Goal: Information Seeking & Learning: Learn about a topic

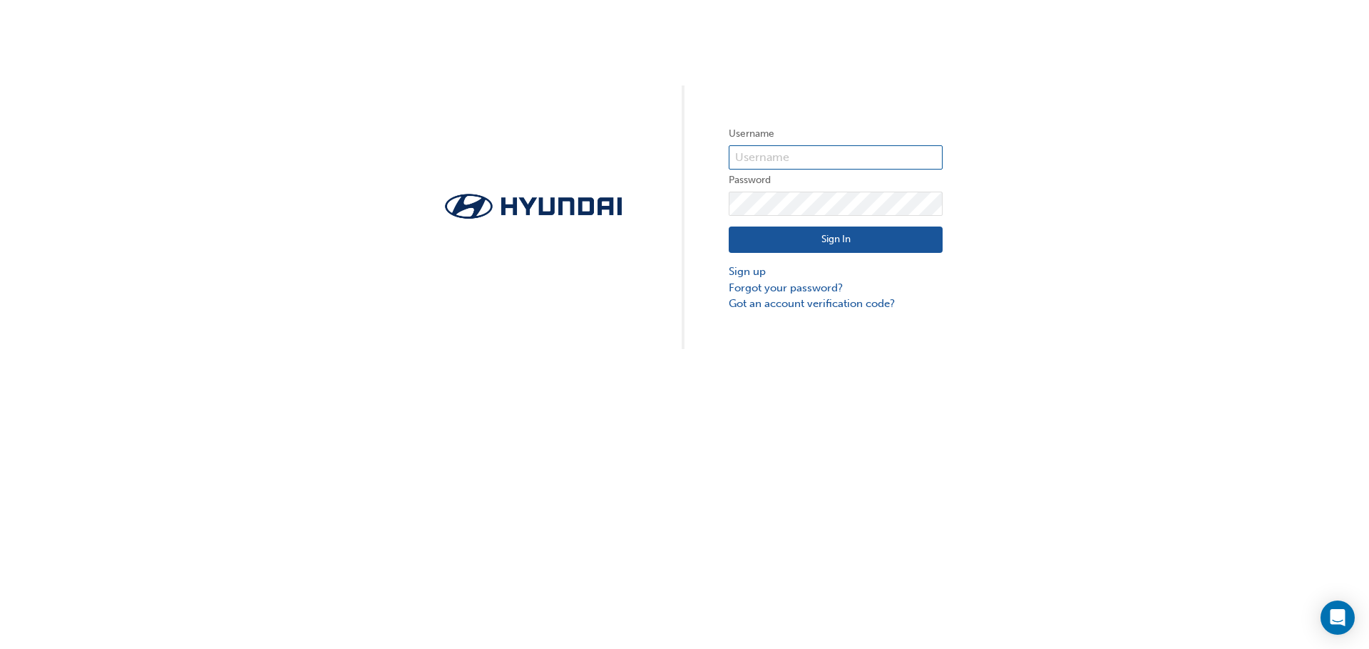
click at [808, 160] on input "text" at bounding box center [836, 157] width 214 height 24
click at [931, 157] on span at bounding box center [934, 157] width 11 height 11
click at [813, 155] on input "text" at bounding box center [836, 157] width 214 height 24
type input "21348"
click at [803, 242] on button "Sign In" at bounding box center [836, 240] width 214 height 27
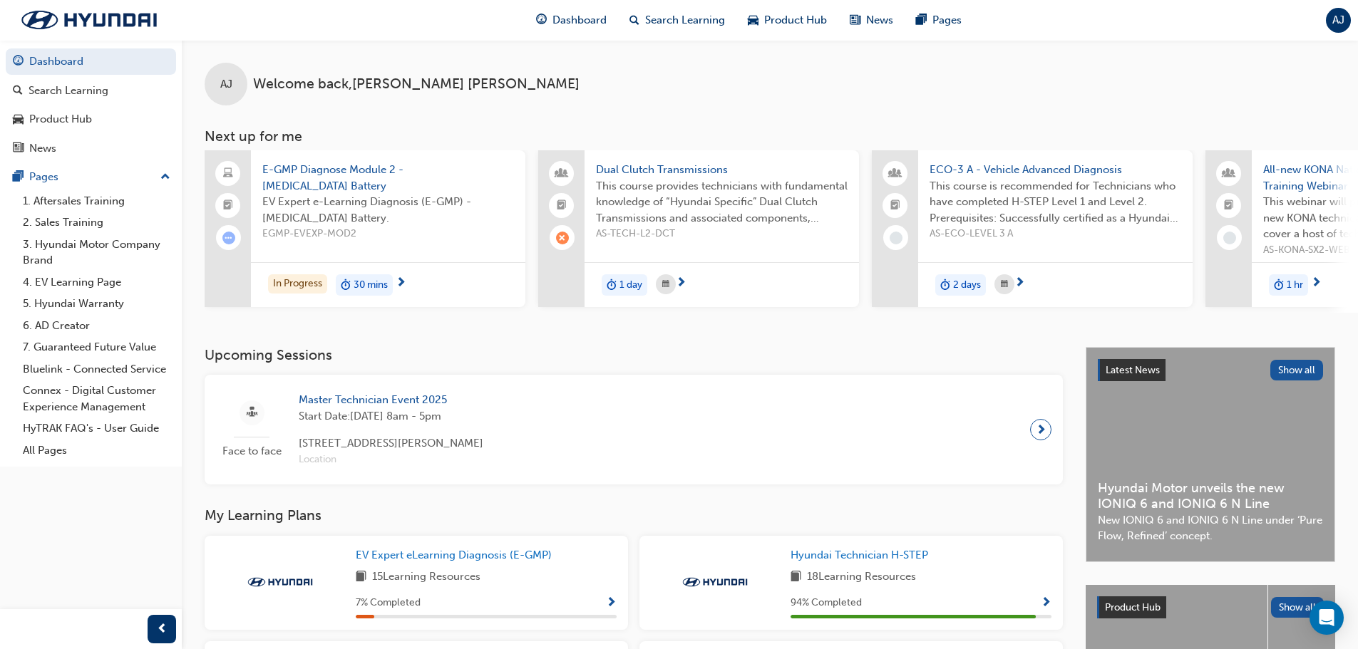
click at [395, 401] on span "Master Technician Event 2025" at bounding box center [391, 400] width 185 height 16
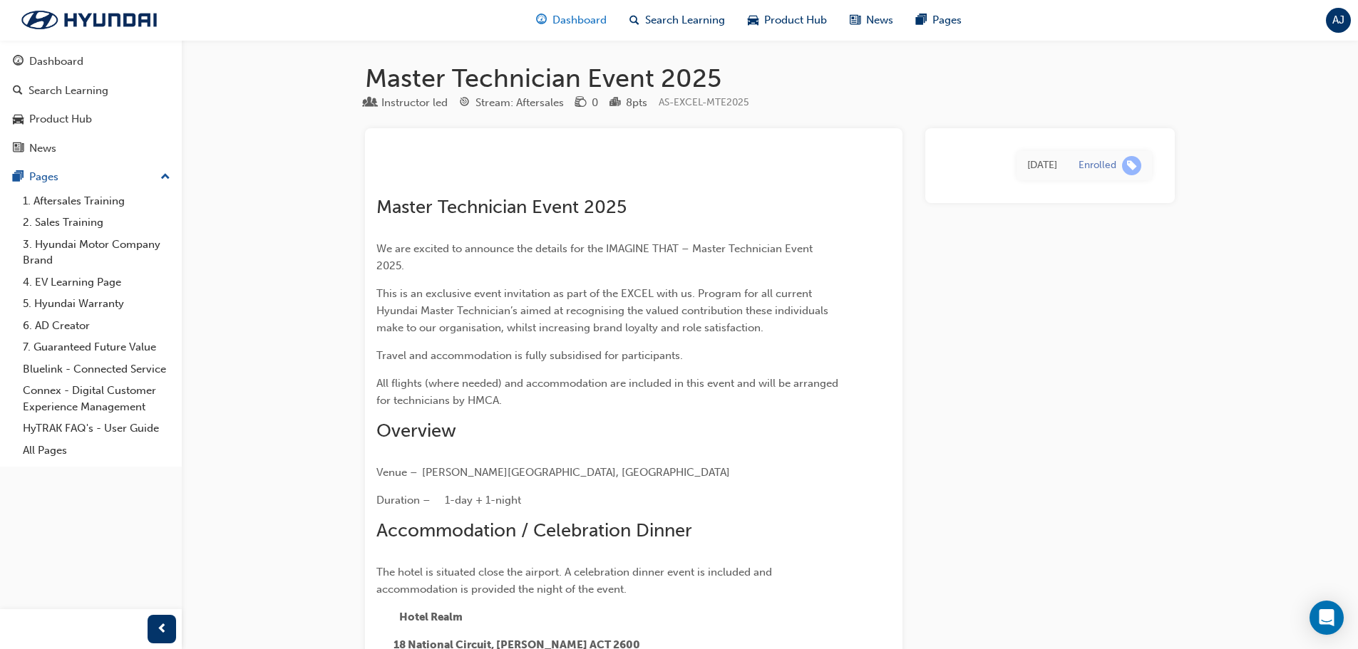
click at [548, 24] on div "Dashboard" at bounding box center [571, 20] width 93 height 29
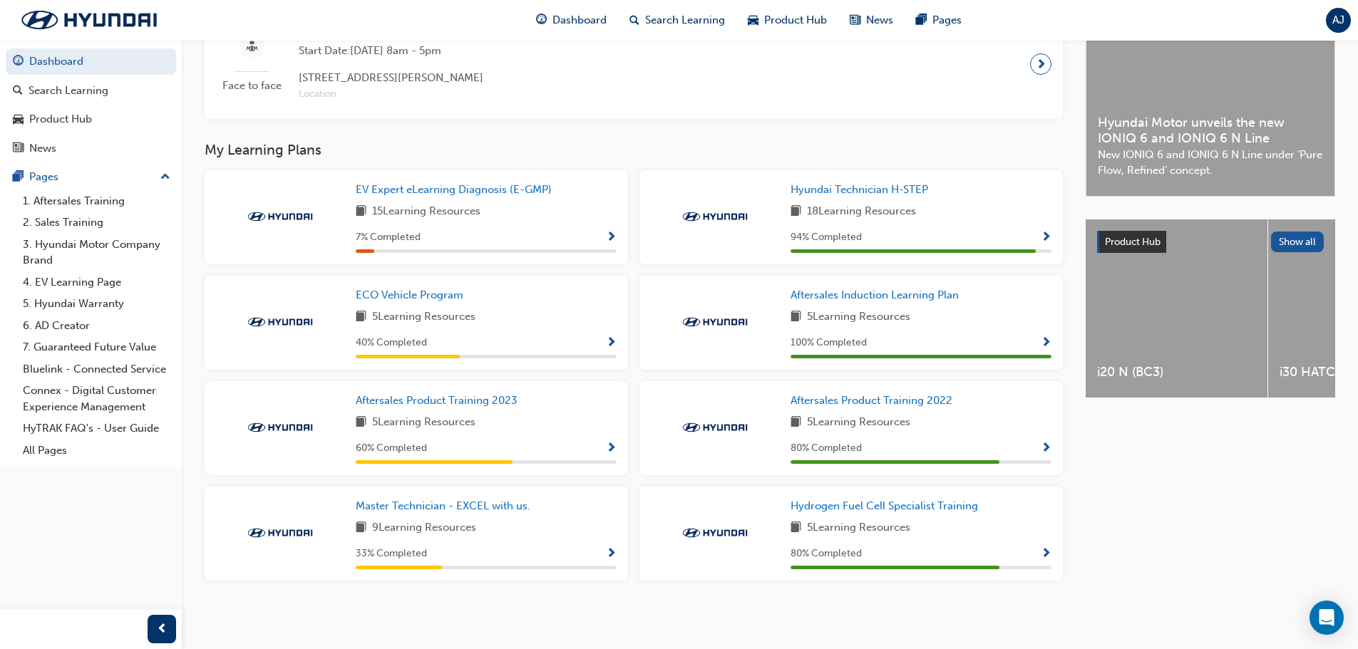
scroll to position [373, 0]
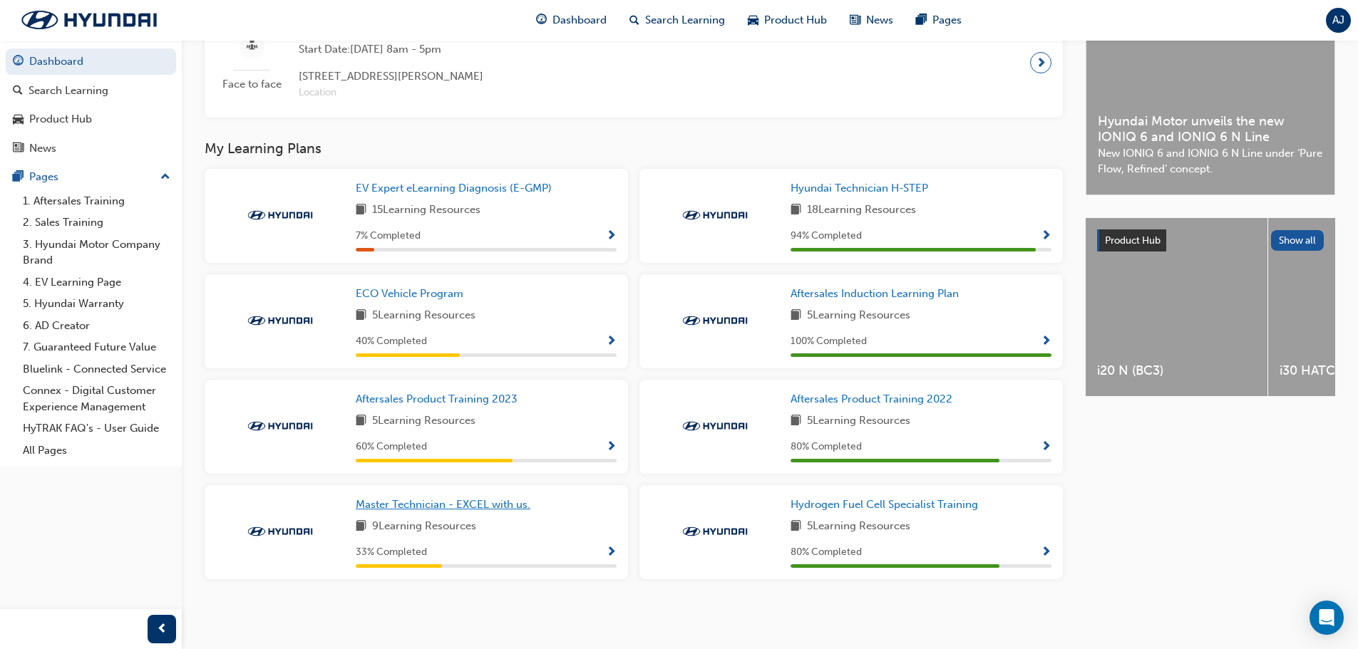
click at [473, 506] on span "Master Technician - EXCEL with us." at bounding box center [443, 504] width 175 height 13
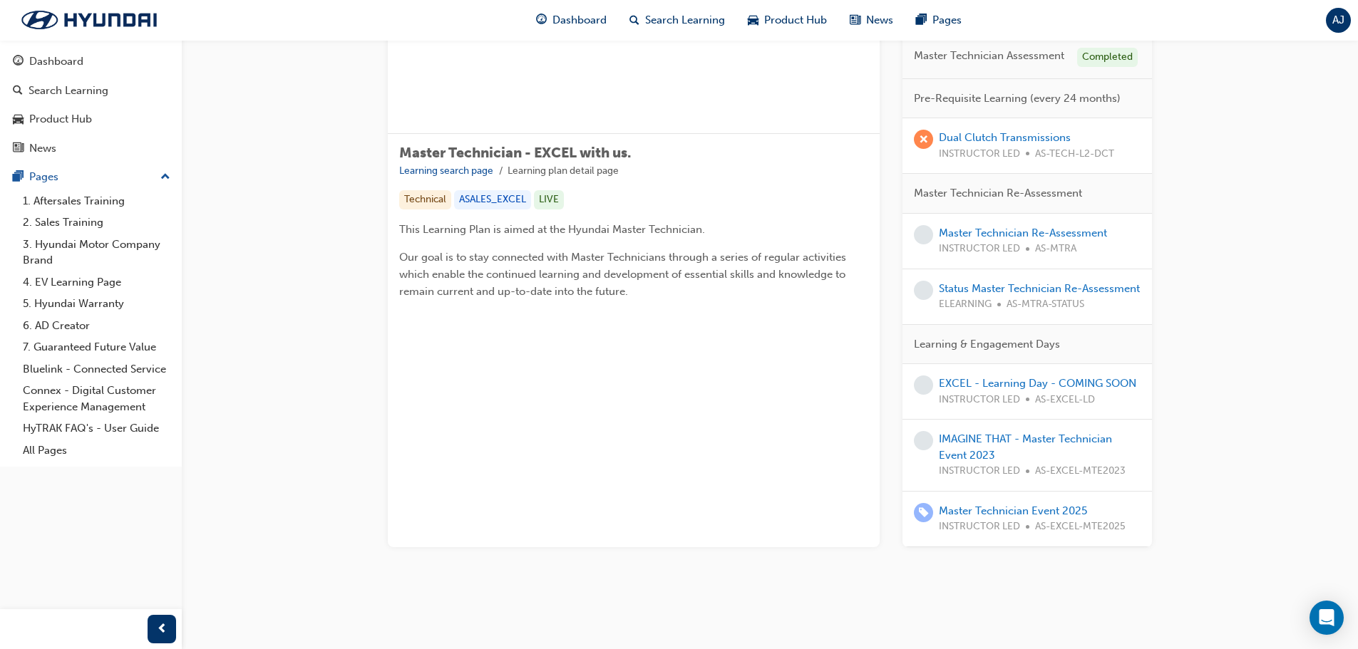
scroll to position [156, 0]
click at [1037, 442] on link "IMAGINE THAT - Master Technician Event 2023" at bounding box center [1025, 445] width 173 height 29
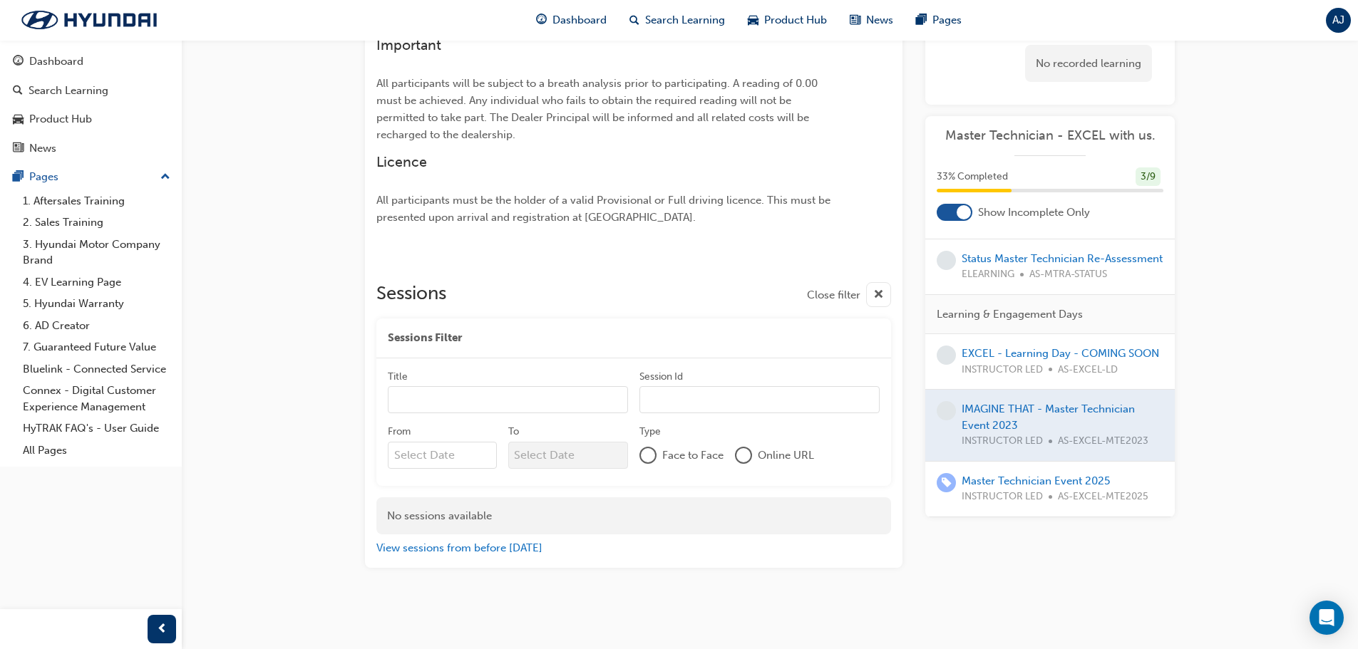
scroll to position [271, 0]
click at [1074, 347] on link "EXCEL - Learning Day - COMING SOON" at bounding box center [1060, 353] width 197 height 13
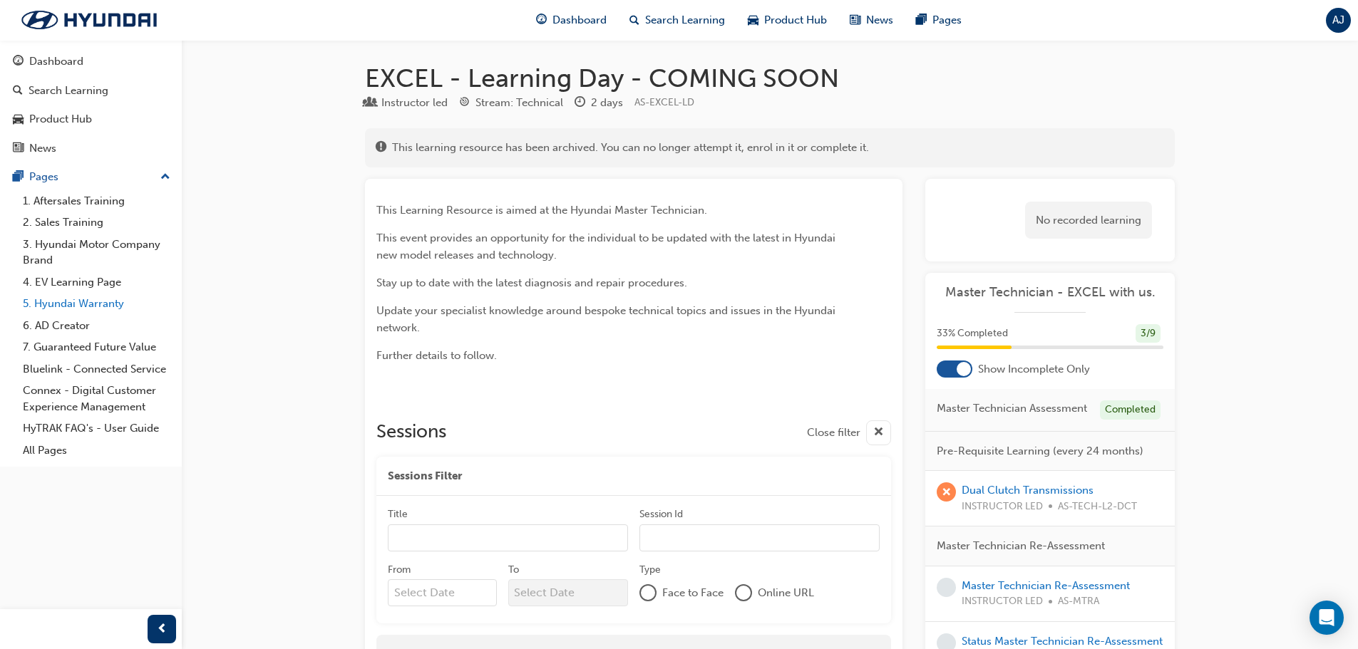
click at [119, 311] on link "5. Hyundai Warranty" at bounding box center [96, 304] width 159 height 22
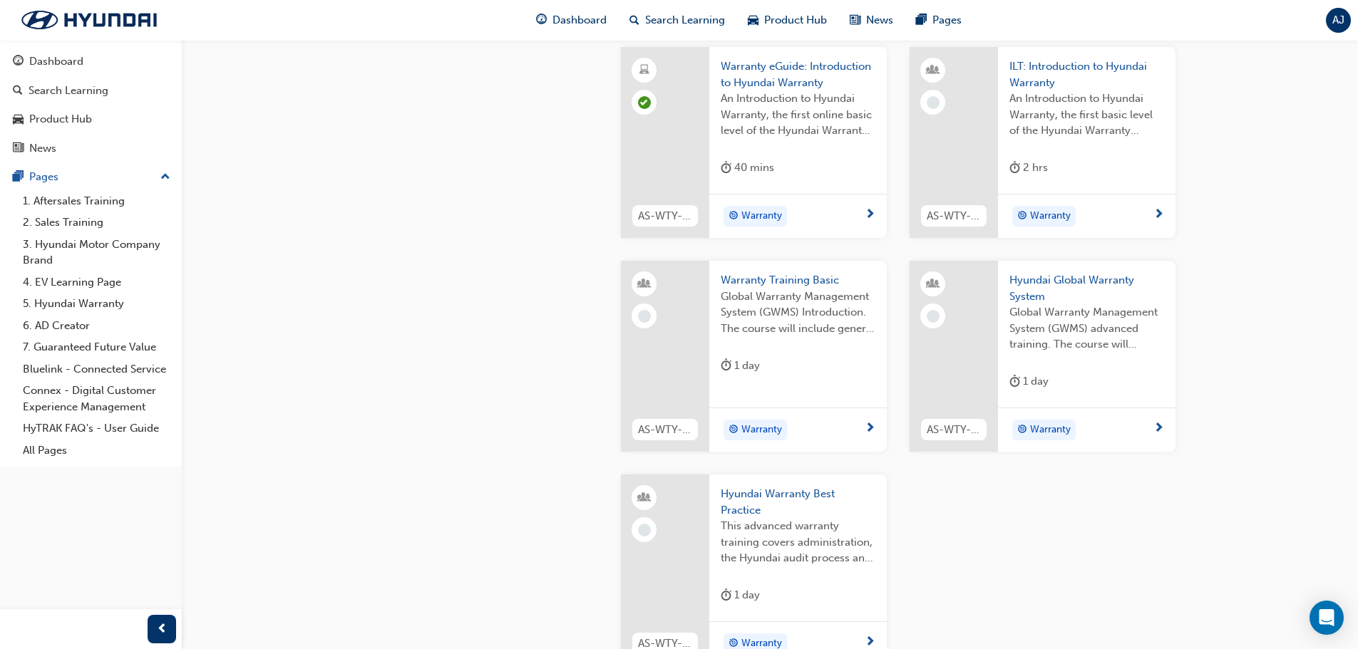
scroll to position [784, 0]
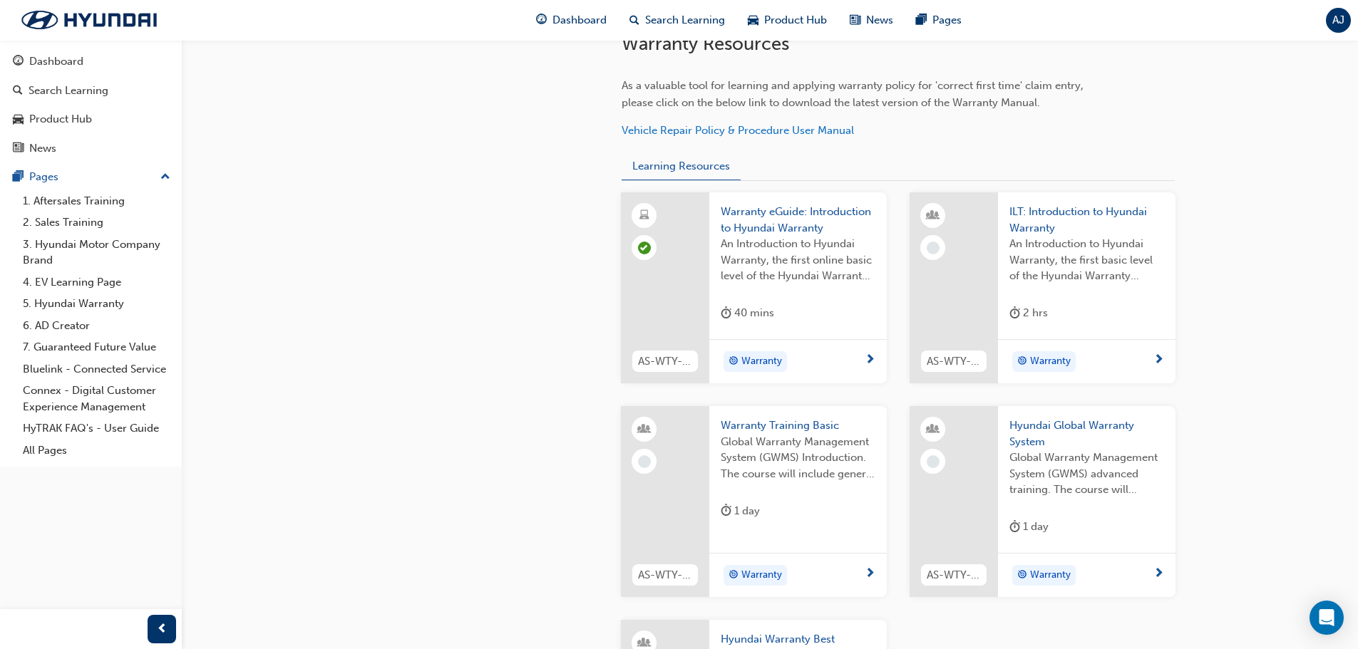
click at [1145, 373] on div "Warranty" at bounding box center [1082, 361] width 144 height 21
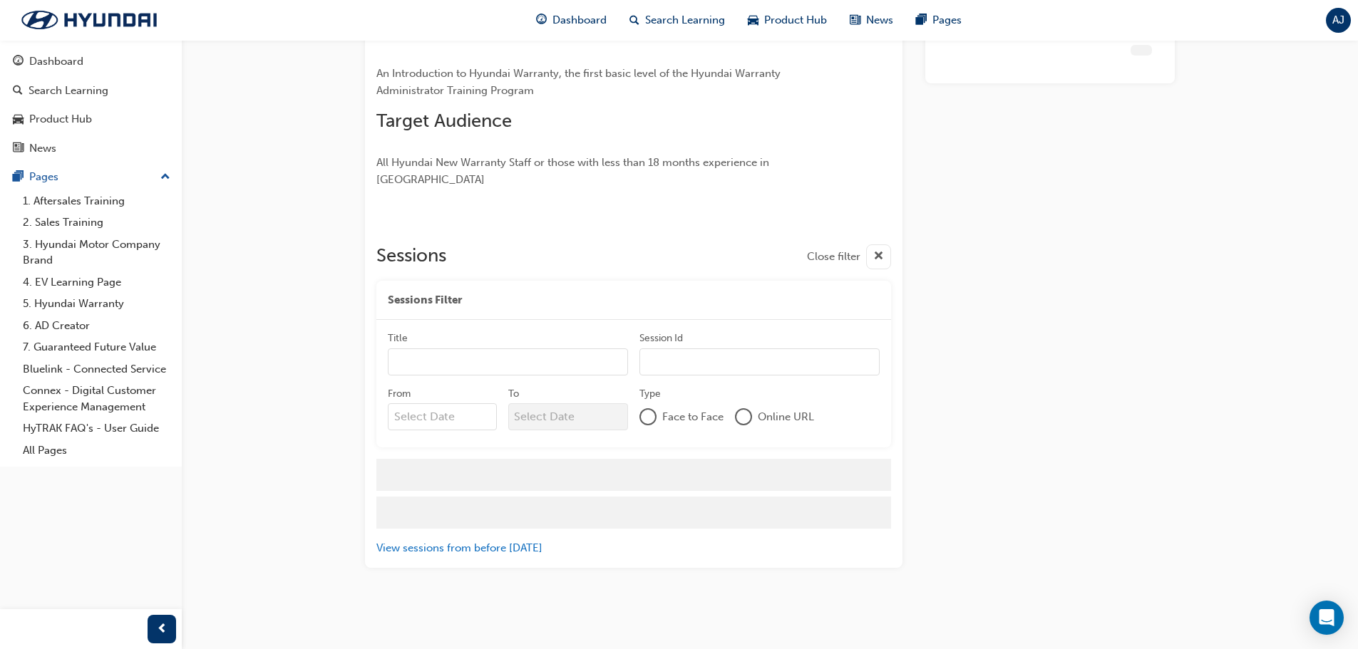
scroll to position [75, 0]
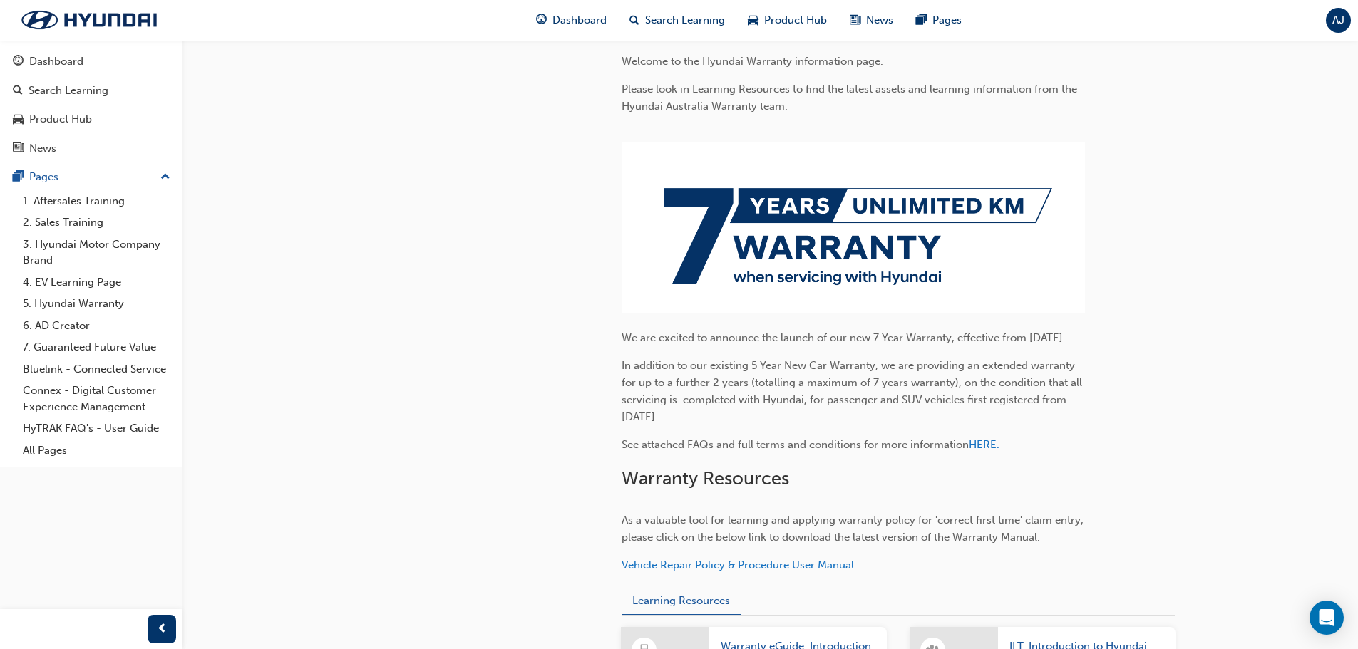
scroll to position [356, 0]
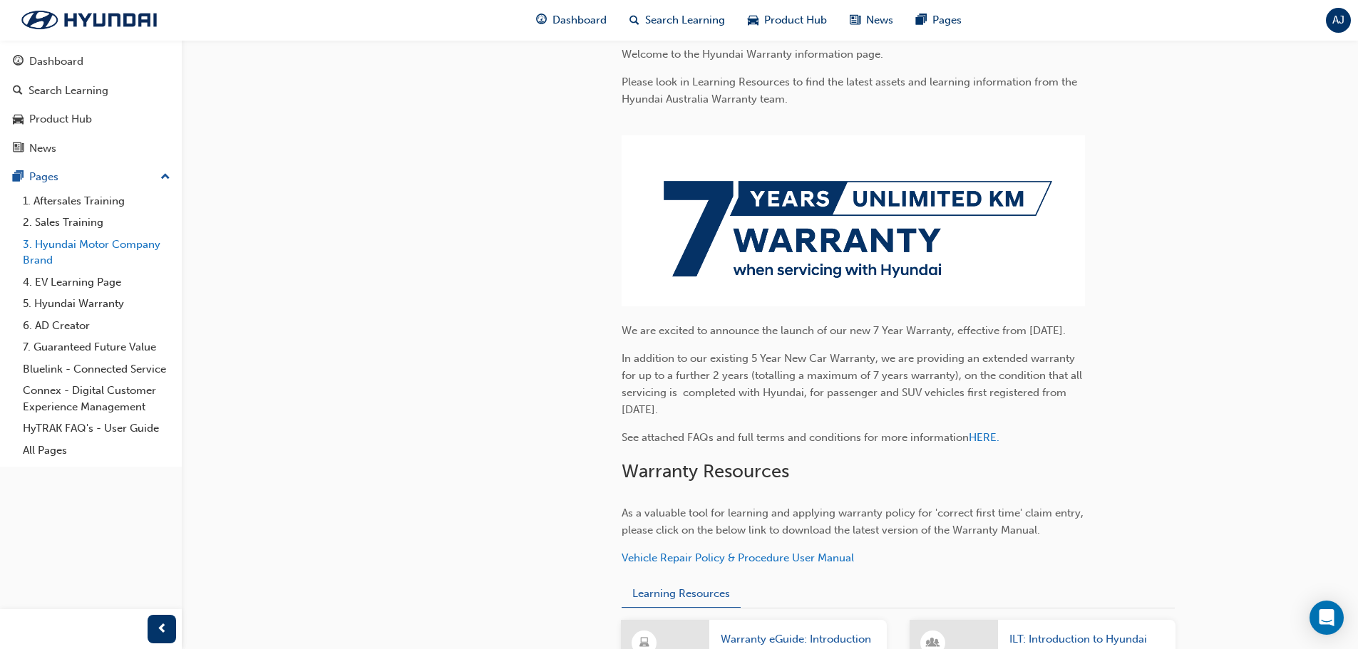
click at [96, 250] on link "3. Hyundai Motor Company Brand" at bounding box center [96, 253] width 159 height 38
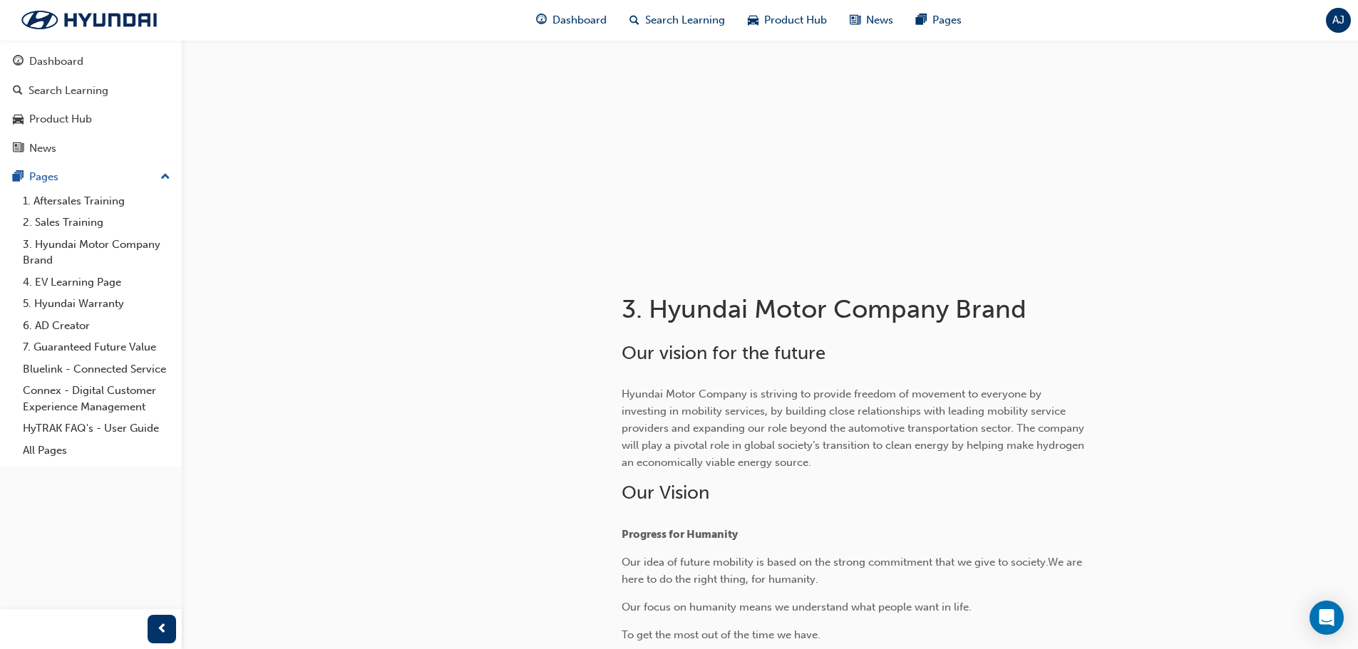
scroll to position [58, 0]
click at [128, 369] on link "Bluelink - Connected Service" at bounding box center [96, 370] width 159 height 22
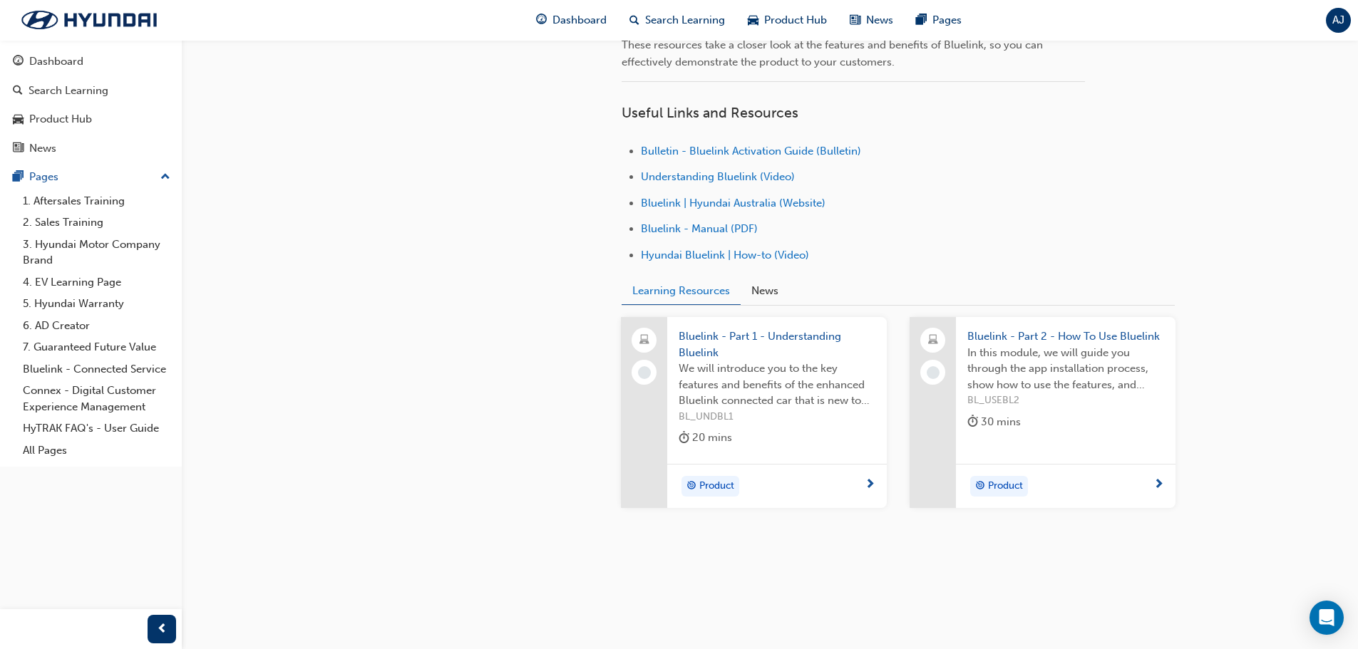
scroll to position [453, 0]
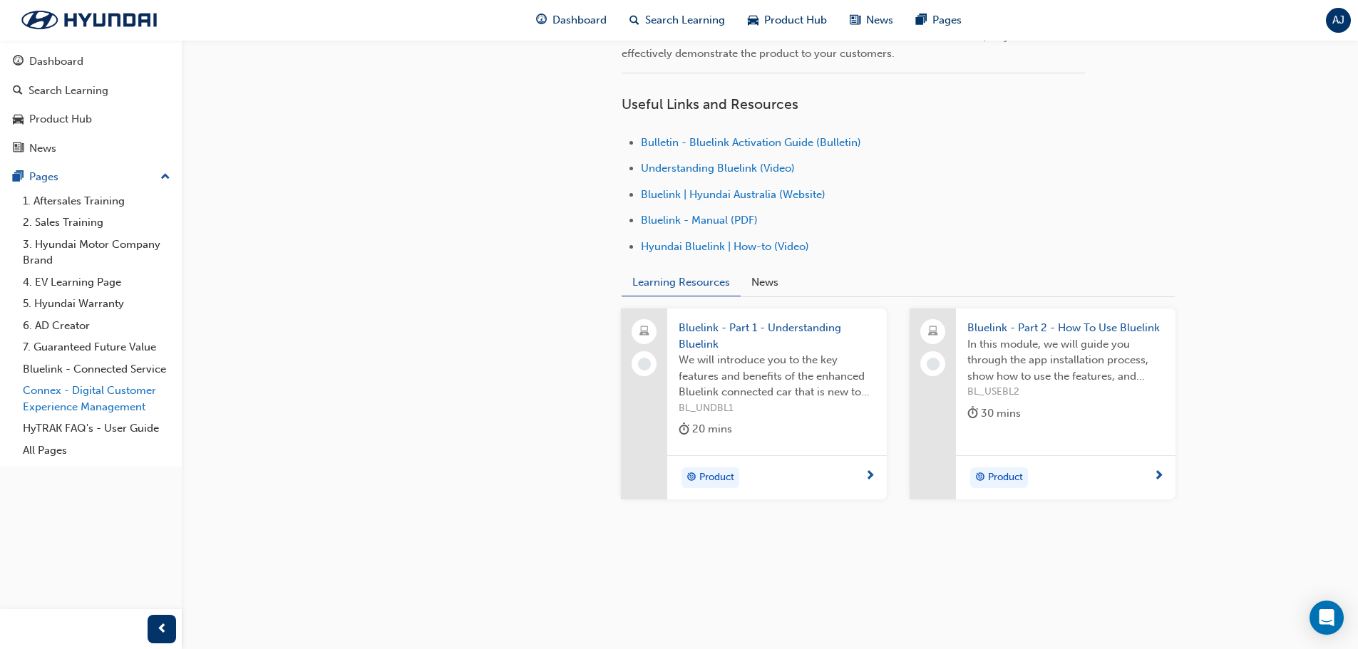
click at [71, 394] on link "Connex - Digital Customer Experience Management" at bounding box center [96, 399] width 159 height 38
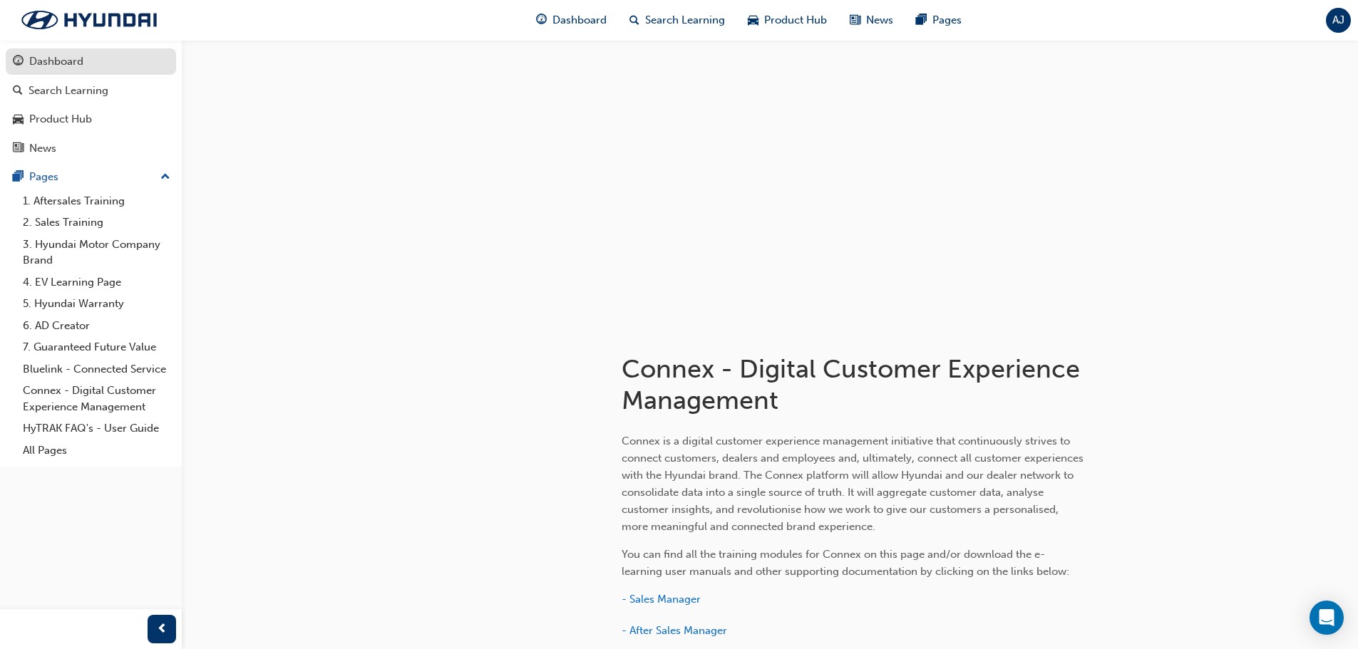
click at [69, 53] on div "Dashboard" at bounding box center [56, 61] width 54 height 16
